Goal: Task Accomplishment & Management: Complete application form

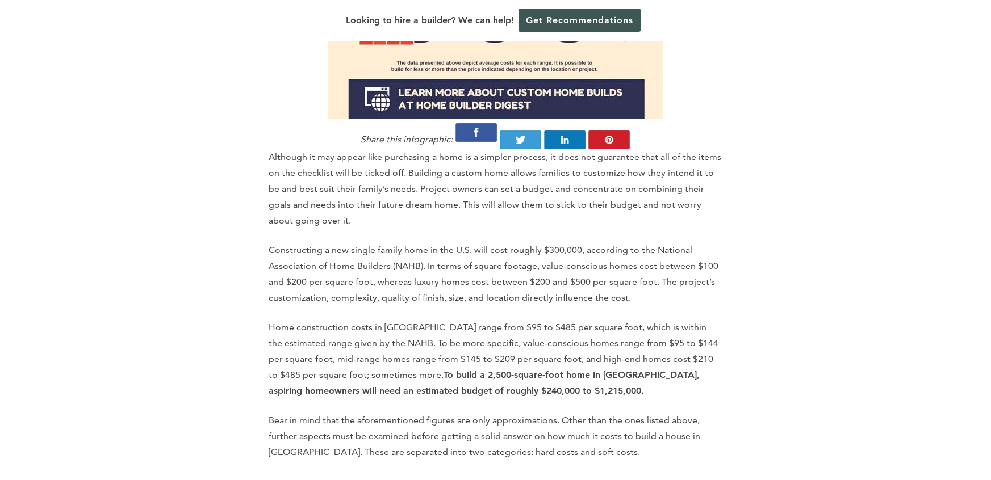
scroll to position [1227, 0]
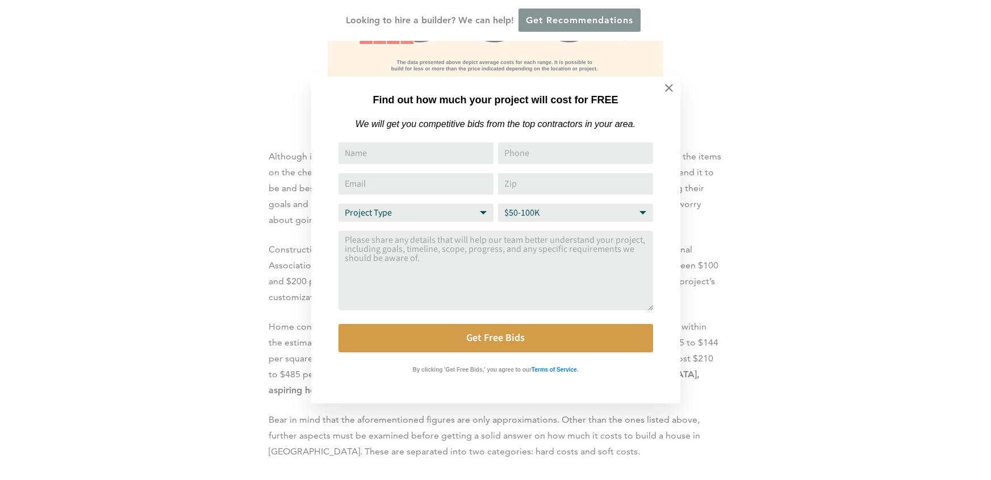
click at [480, 215] on select "Project Type Home Remodel Home Build Commercial Improvement Home Addition Other" at bounding box center [415, 213] width 155 height 18
select select "Home Build"
click at [338, 204] on select "Project Type Home Remodel Home Build Commercial Improvement Home Addition Other" at bounding box center [415, 213] width 155 height 18
click at [418, 156] on input "Name" at bounding box center [415, 153] width 155 height 22
click at [550, 145] on input "Phone" at bounding box center [575, 153] width 155 height 22
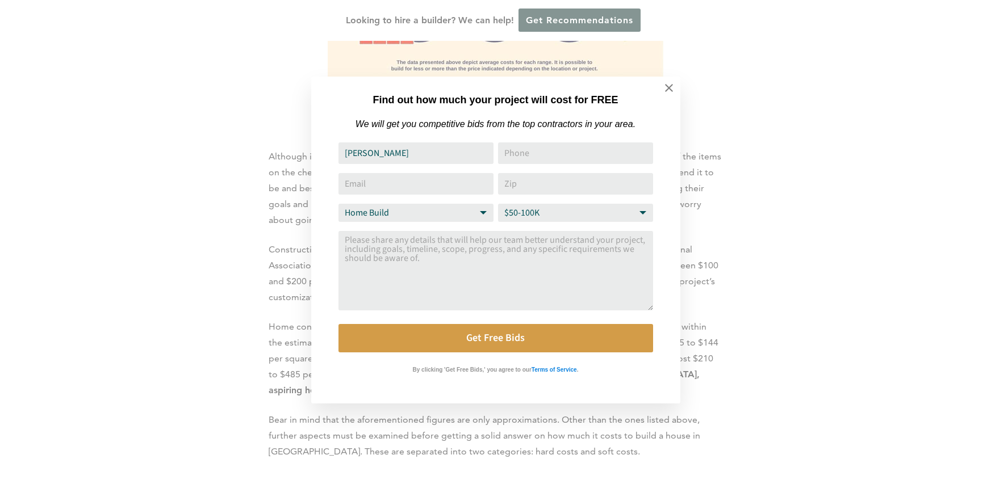
click at [437, 156] on input "[PERSON_NAME]" at bounding box center [415, 153] width 155 height 22
type input "[PERSON_NAME]"
click at [523, 155] on input "Phone" at bounding box center [575, 153] width 155 height 22
type input "3366138522"
click at [481, 184] on input "Email Address" at bounding box center [415, 184] width 155 height 22
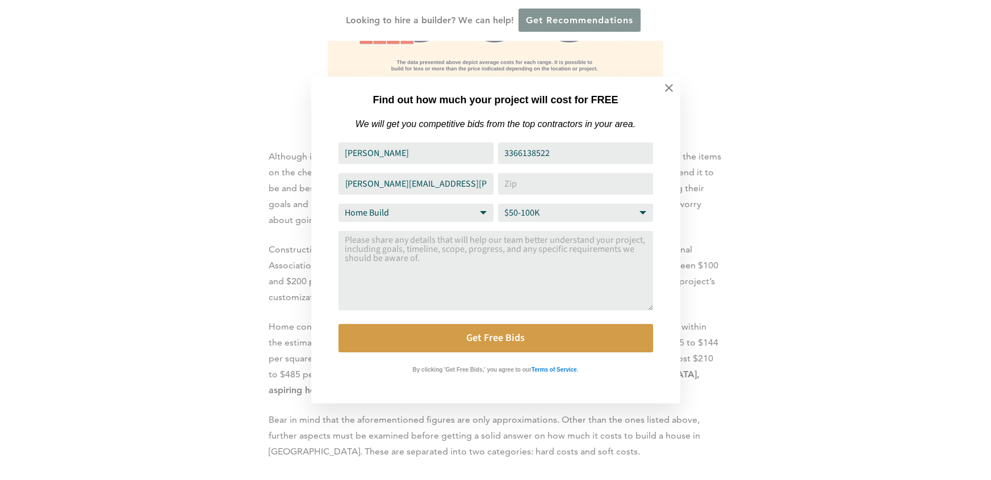
type input "[PERSON_NAME][EMAIL_ADDRESS][PERSON_NAME][DOMAIN_NAME]"
click at [534, 192] on input "Zip" at bounding box center [575, 184] width 155 height 22
type input "27455"
click at [592, 217] on select "Budget Range $50-100K $100-250K $250-500K More than $500K" at bounding box center [575, 213] width 155 height 18
select select "$100-250K"
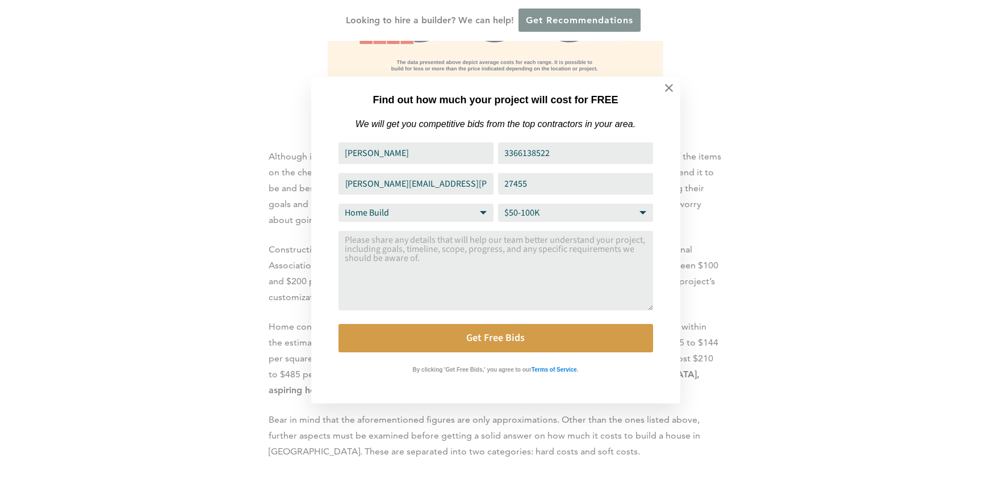
click at [498, 204] on select "Budget Range $50-100K $100-250K $250-500K More than $500K" at bounding box center [575, 213] width 155 height 18
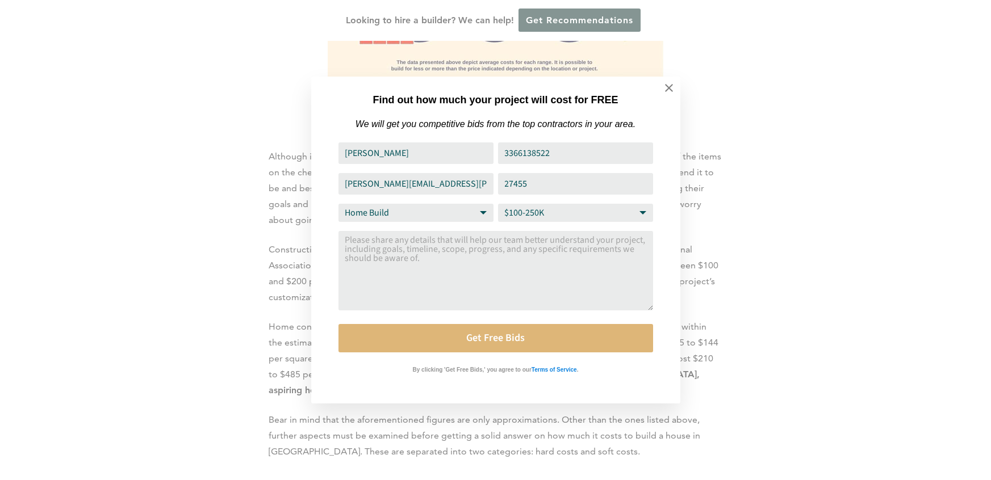
click at [526, 347] on button "Get Free Bids" at bounding box center [495, 338] width 314 height 28
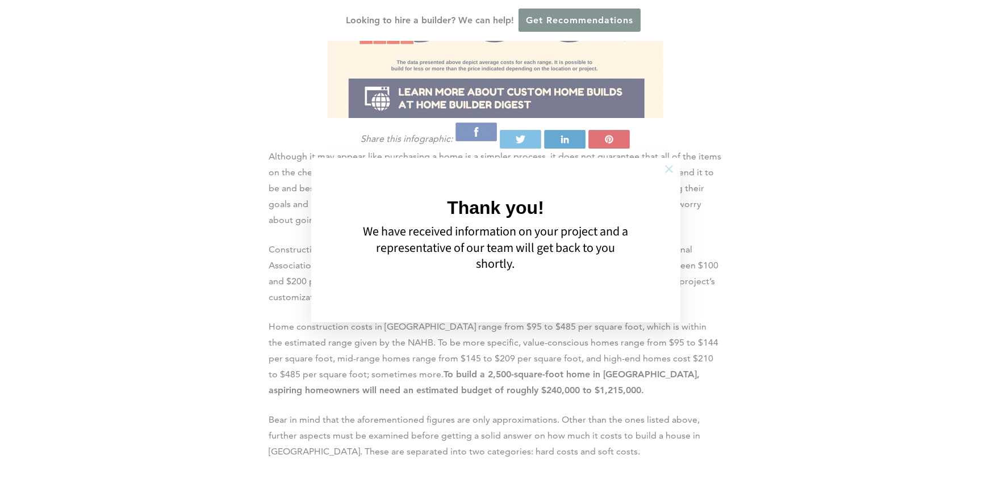
click at [665, 167] on icon at bounding box center [668, 169] width 12 height 12
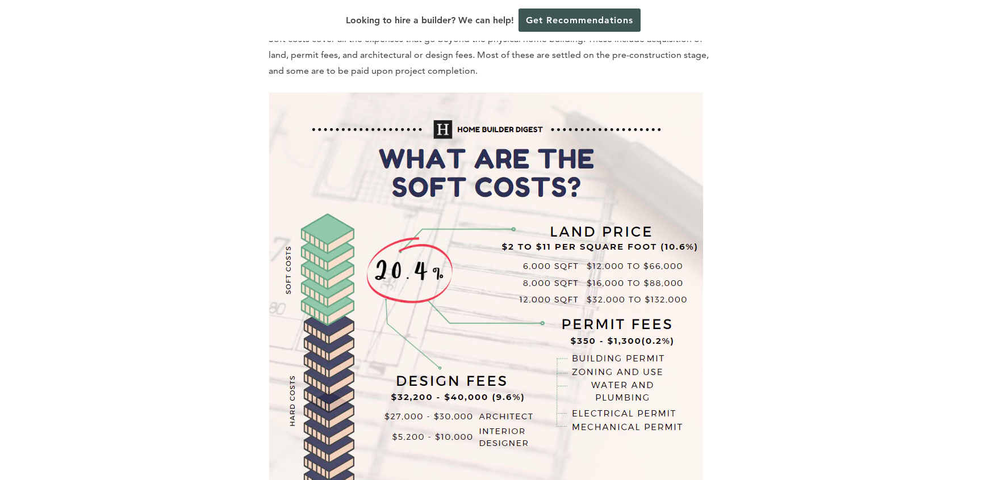
scroll to position [2748, 0]
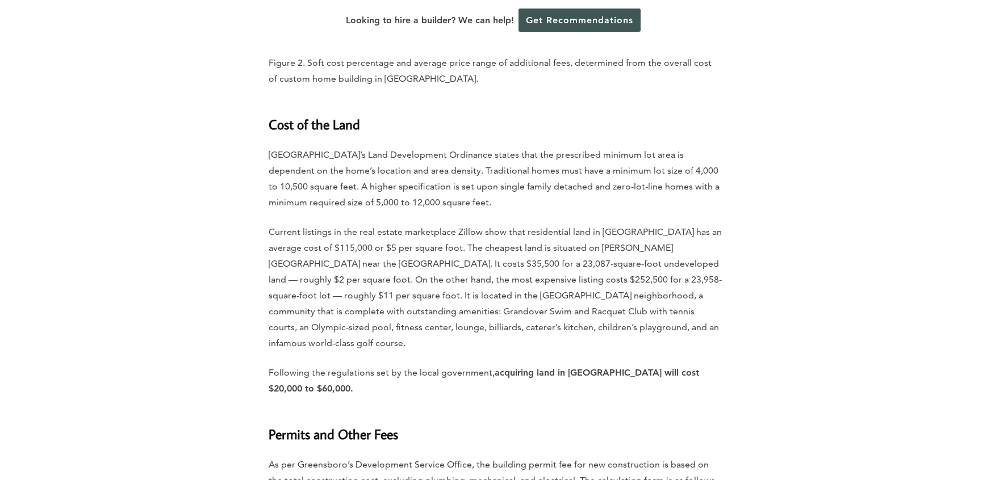
scroll to position [3207, 0]
